Goal: Information Seeking & Learning: Learn about a topic

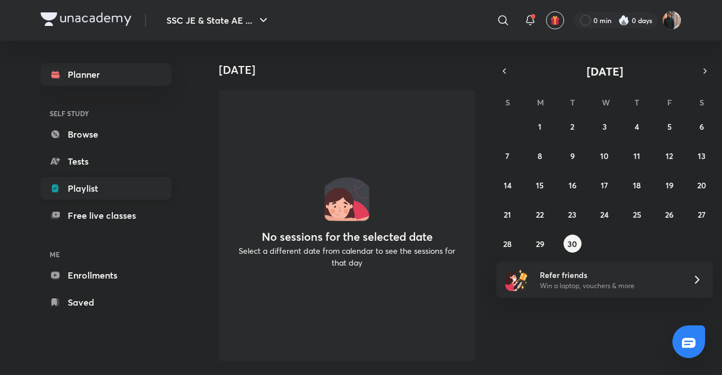
click at [90, 191] on link "Playlist" at bounding box center [106, 188] width 131 height 23
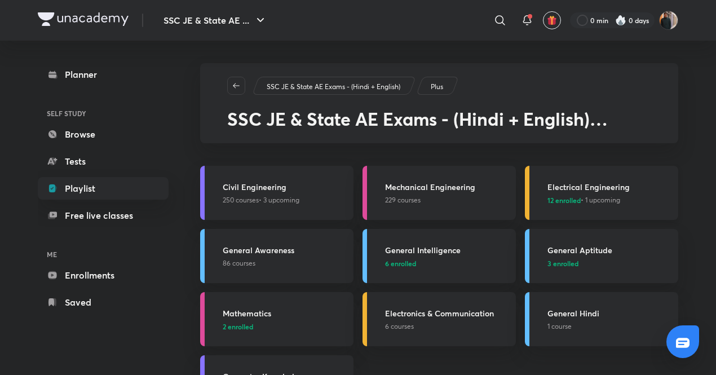
click at [568, 196] on span "12 enrolled" at bounding box center [564, 200] width 33 height 10
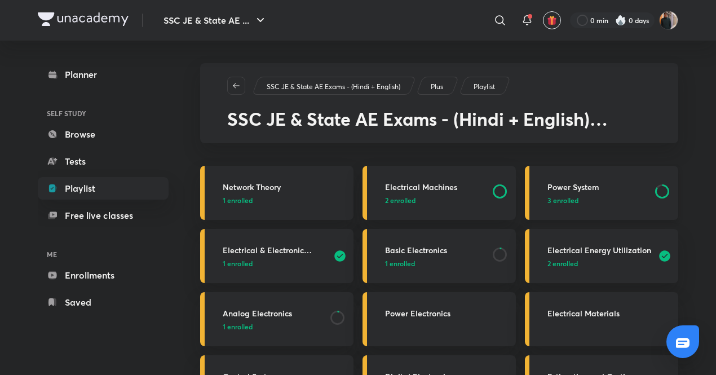
click at [584, 191] on h3 "Power System" at bounding box center [598, 187] width 101 height 12
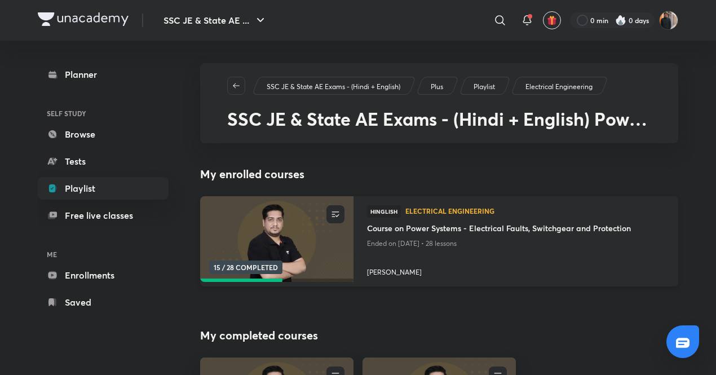
click at [310, 247] on img at bounding box center [277, 239] width 156 height 87
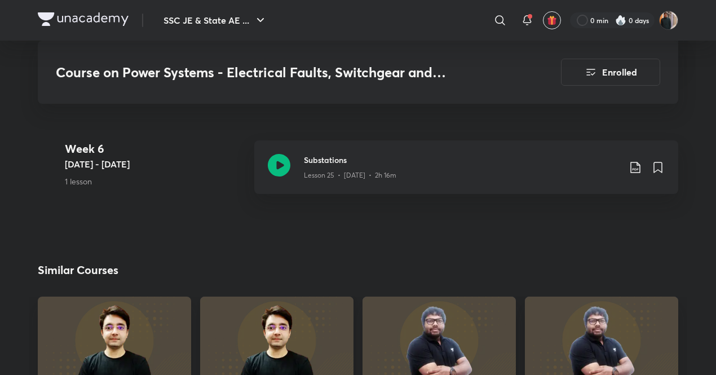
scroll to position [2313, 0]
